Goal: Task Accomplishment & Management: Manage account settings

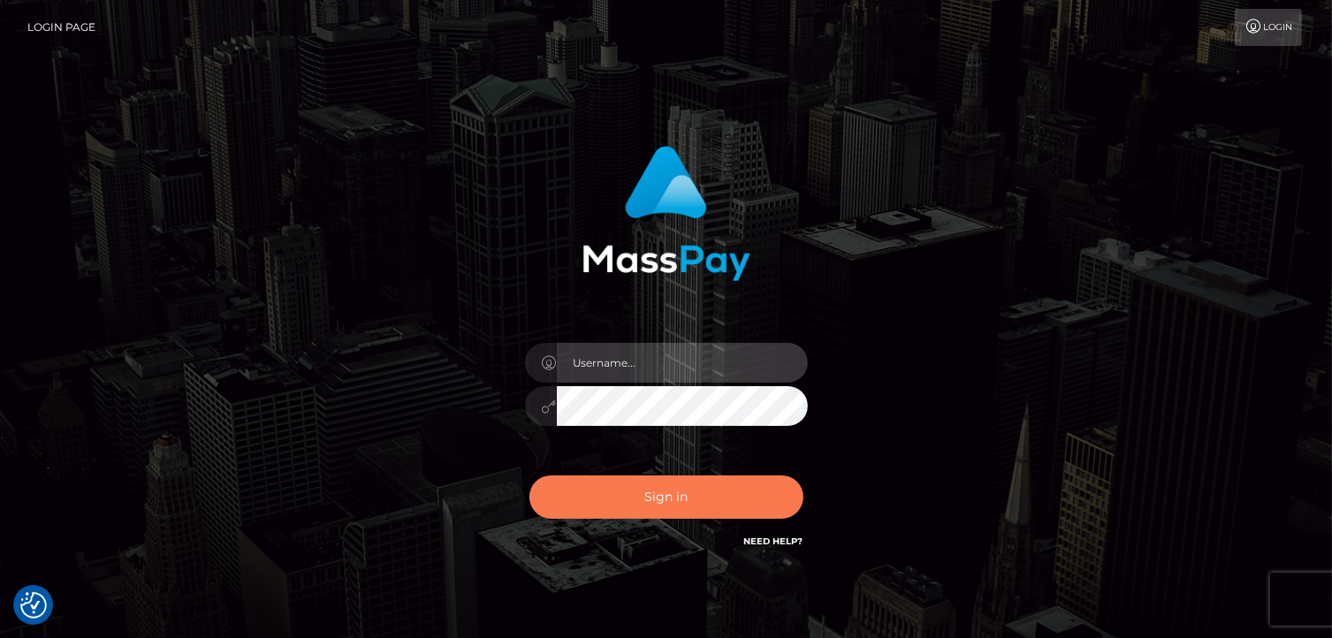
type input "Lawrence.megabonanza"
click at [667, 504] on button "Sign in" at bounding box center [667, 497] width 274 height 43
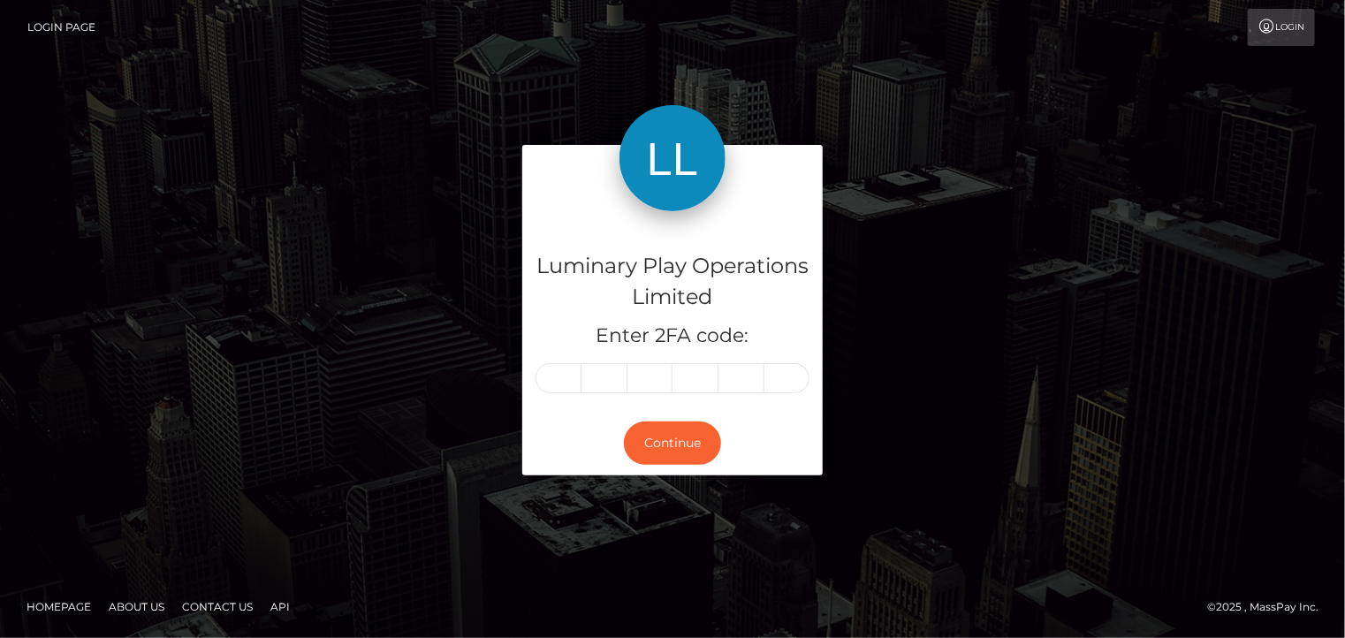
click at [560, 381] on input "text" at bounding box center [559, 378] width 46 height 30
type input "0"
type input "1"
type input "3"
type input "1"
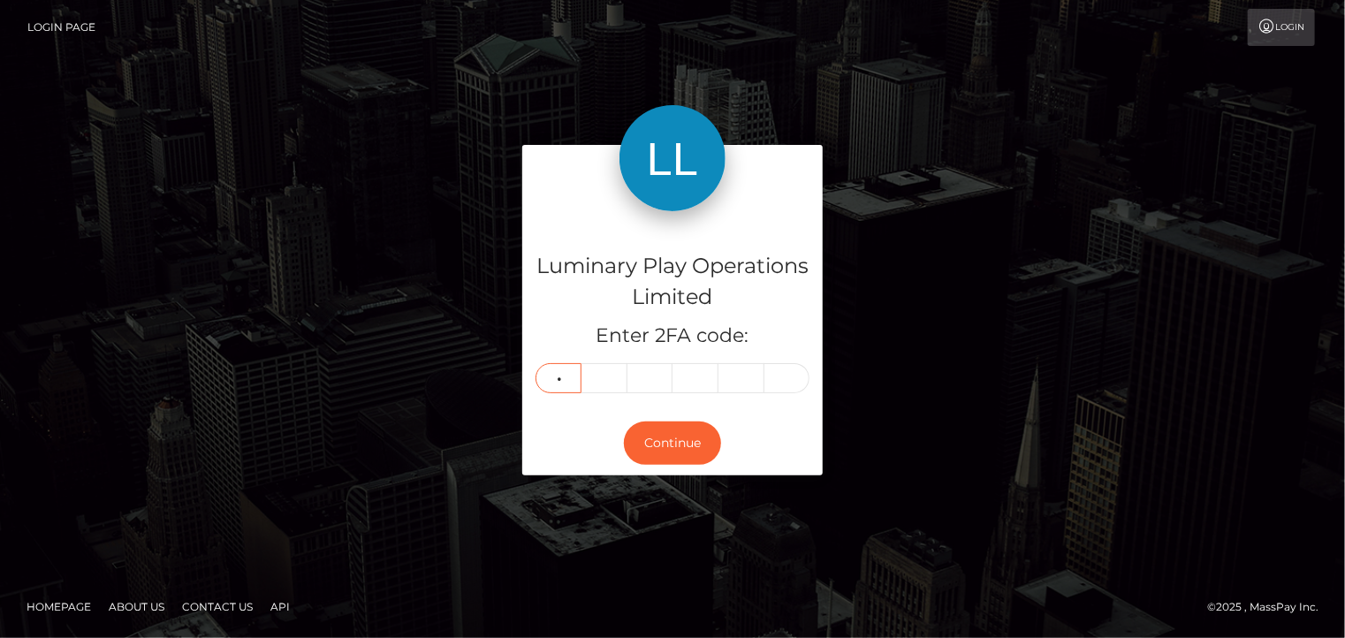
type input "3"
type input "9"
type input "1"
type input "7"
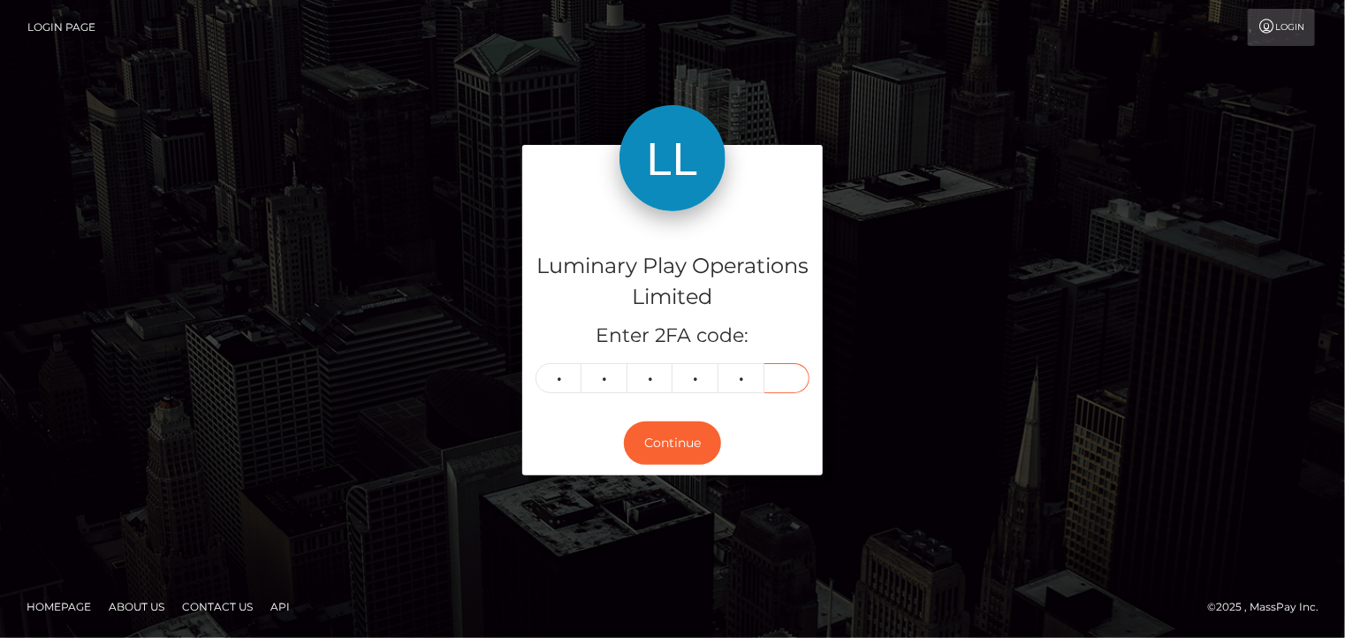
type input "0"
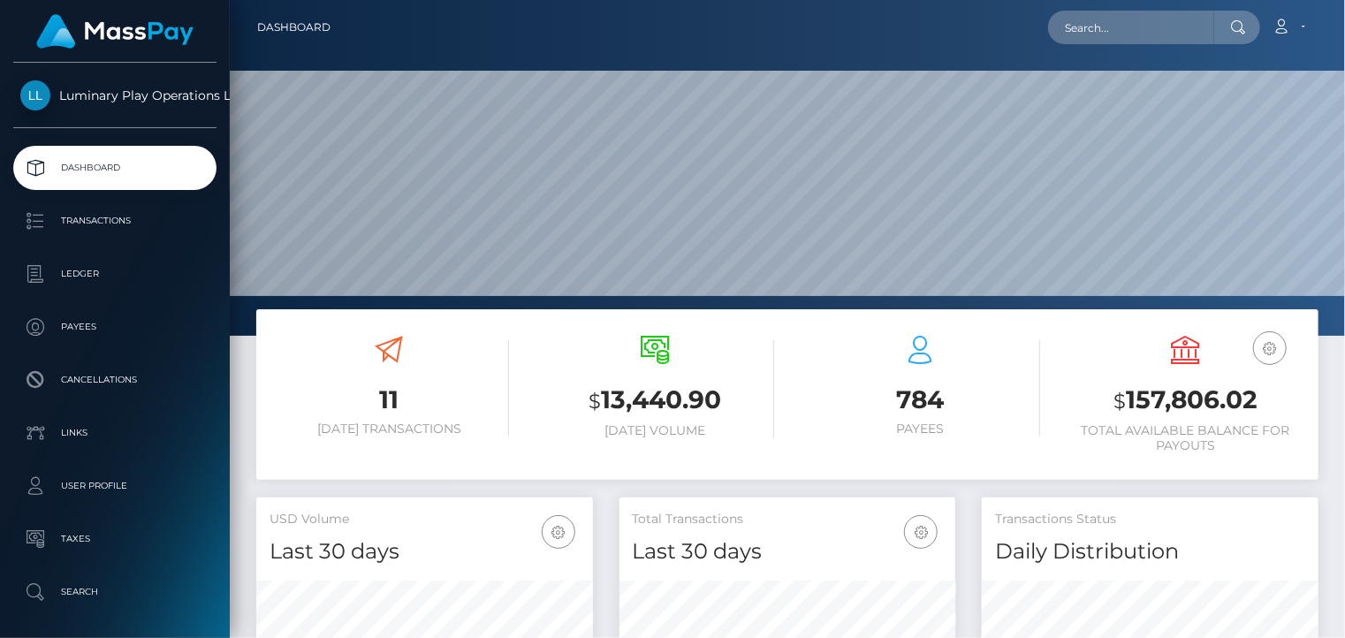
scroll to position [313, 336]
click at [1122, 392] on small "$" at bounding box center [1120, 401] width 12 height 25
click at [1142, 399] on h3 "$ 157,806.02" at bounding box center [1187, 401] width 240 height 36
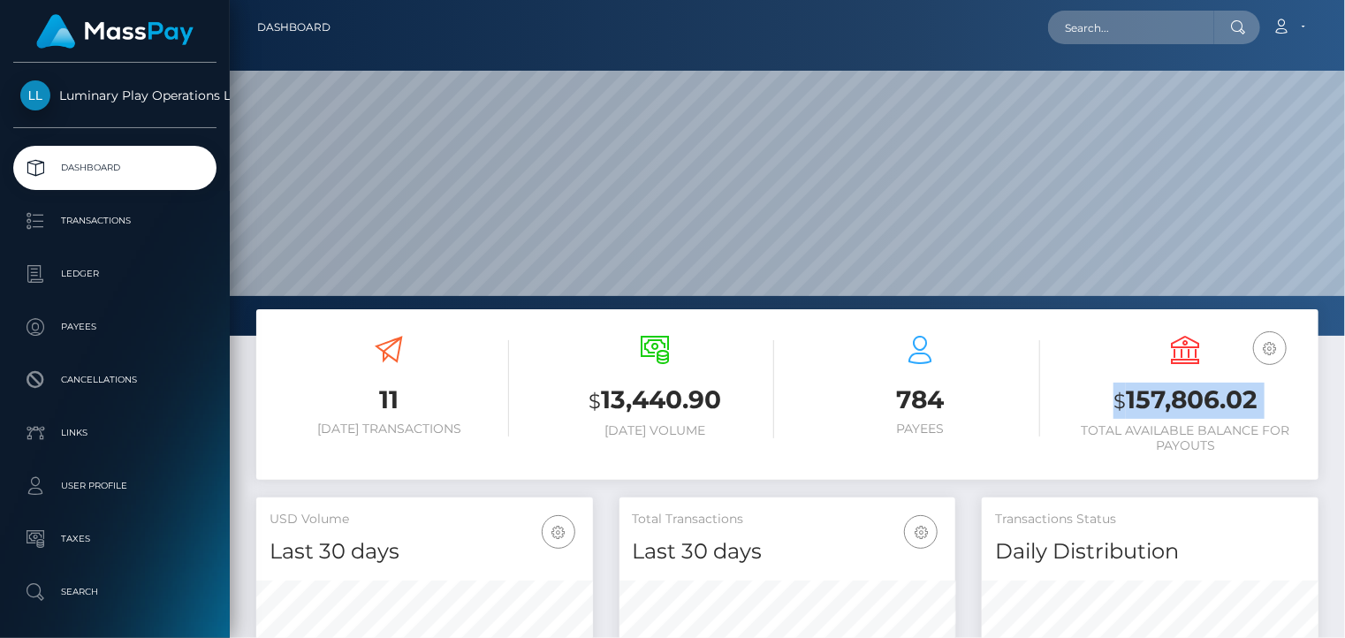
click at [1212, 400] on h3 "$ 157,806.02" at bounding box center [1187, 401] width 240 height 36
click at [1199, 398] on h3 "$ 157,806.02" at bounding box center [1187, 401] width 240 height 36
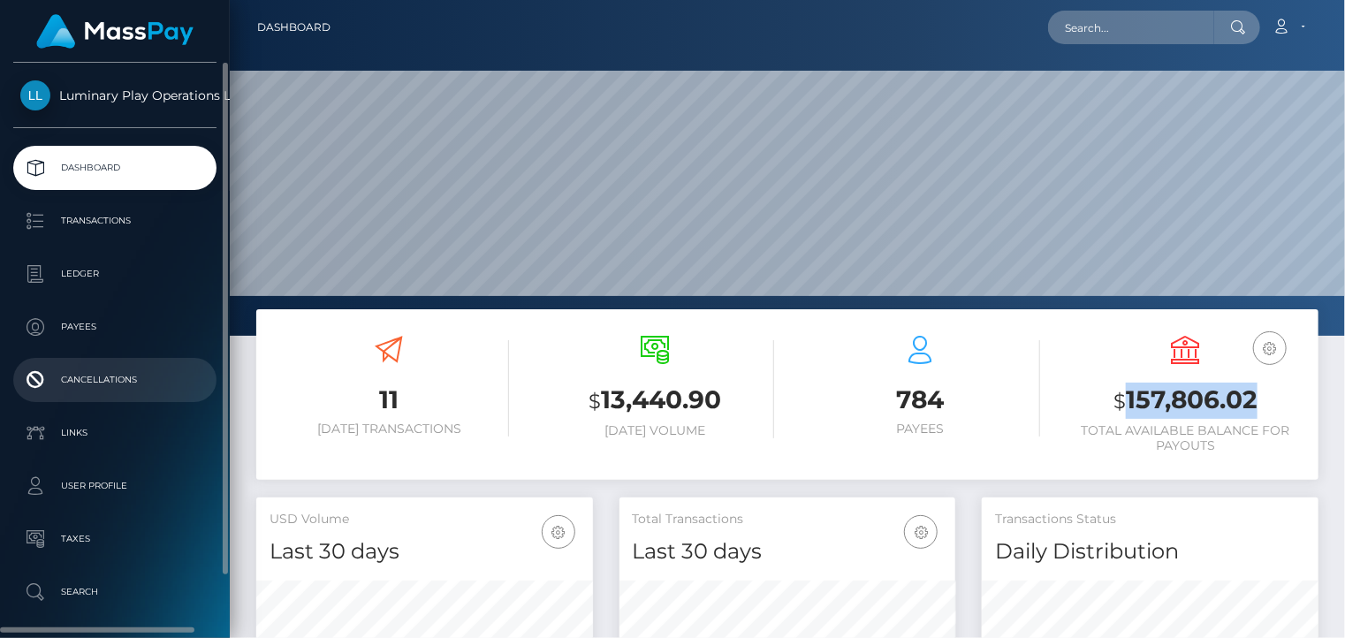
copy h3 "157,806.02"
